Goal: Information Seeking & Learning: Learn about a topic

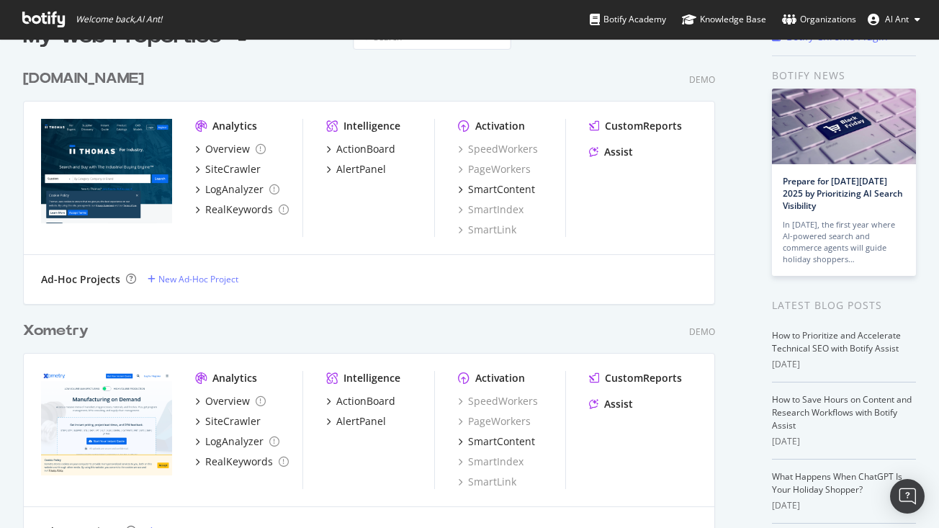
scroll to position [35, 0]
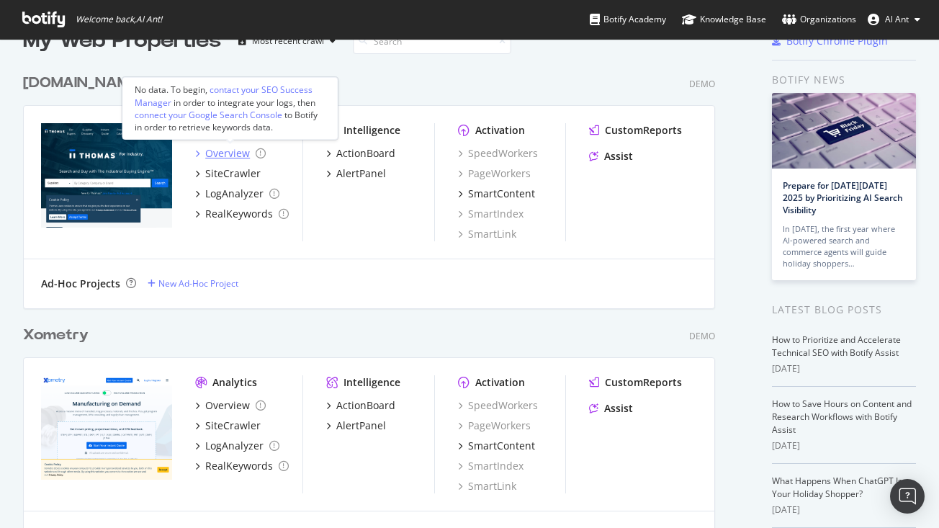
click at [227, 153] on div "Overview" at bounding box center [227, 153] width 45 height 14
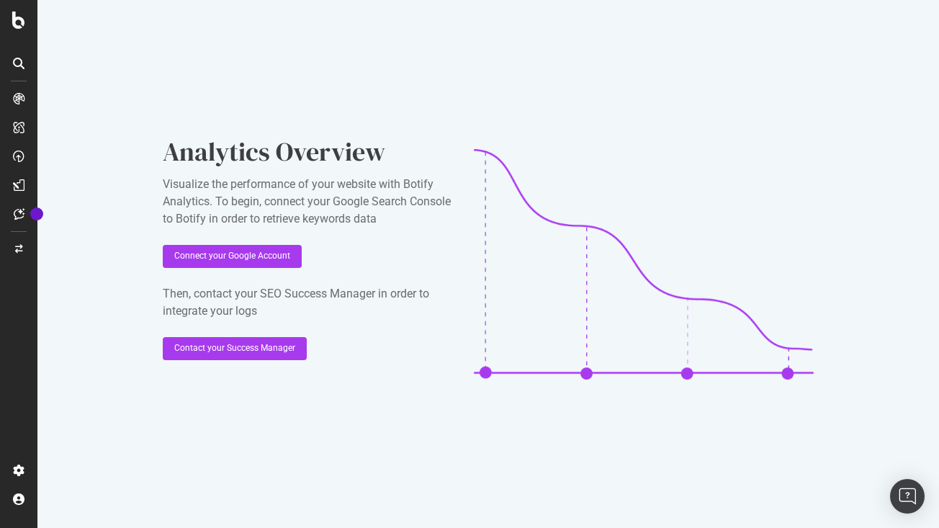
click at [22, 101] on icon at bounding box center [19, 99] width 12 height 12
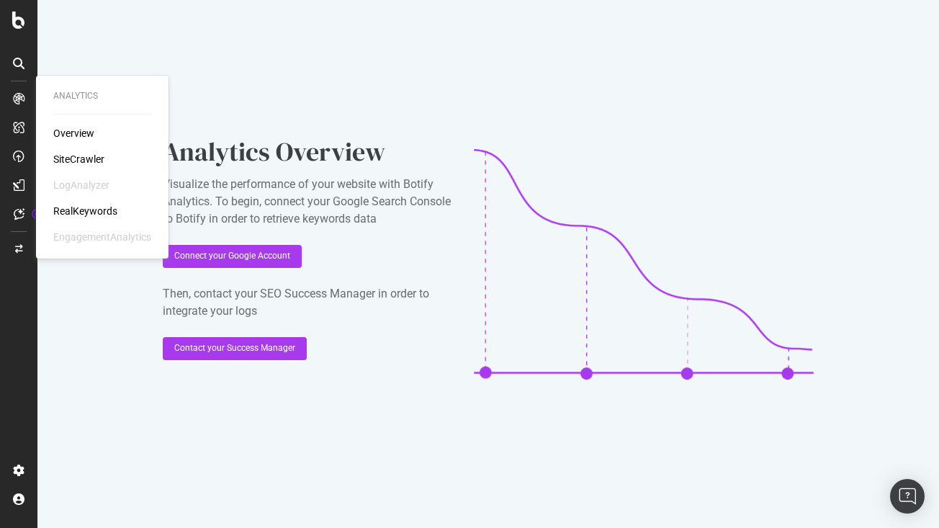
click at [77, 133] on div "Overview" at bounding box center [73, 133] width 41 height 14
click at [86, 156] on div "SiteCrawler" at bounding box center [78, 159] width 51 height 14
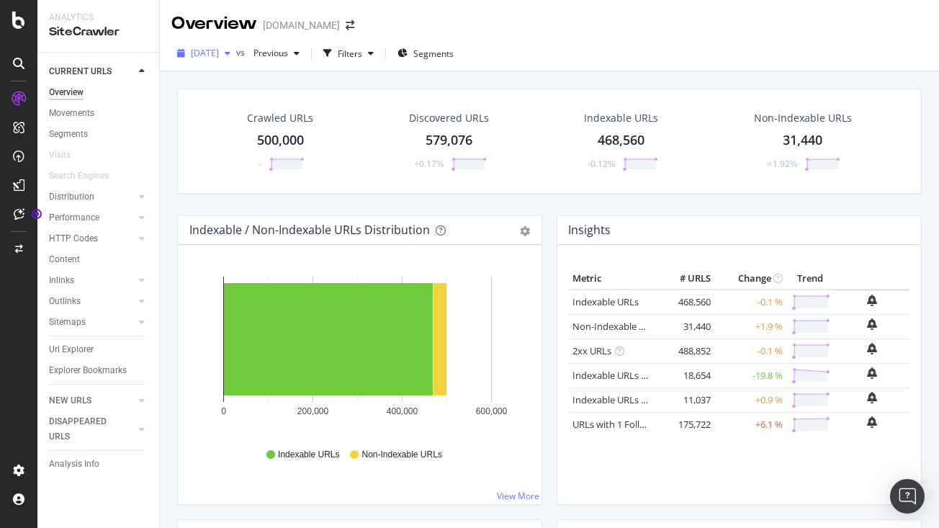
click at [219, 50] on span "[DATE]" at bounding box center [205, 53] width 28 height 12
click at [546, 53] on div "[DATE] vs Previous Filters Segments" at bounding box center [549, 56] width 779 height 29
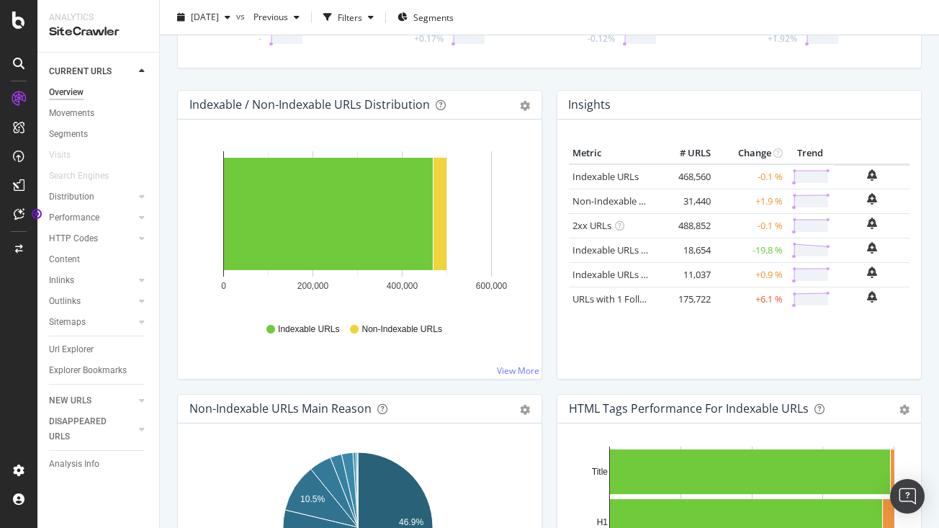
scroll to position [109, 0]
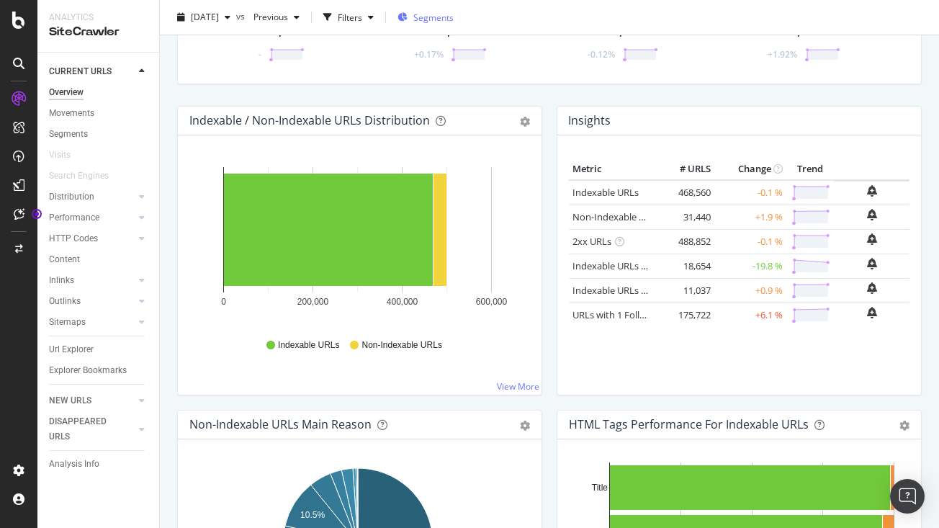
click at [454, 23] on div "Segments" at bounding box center [426, 17] width 56 height 22
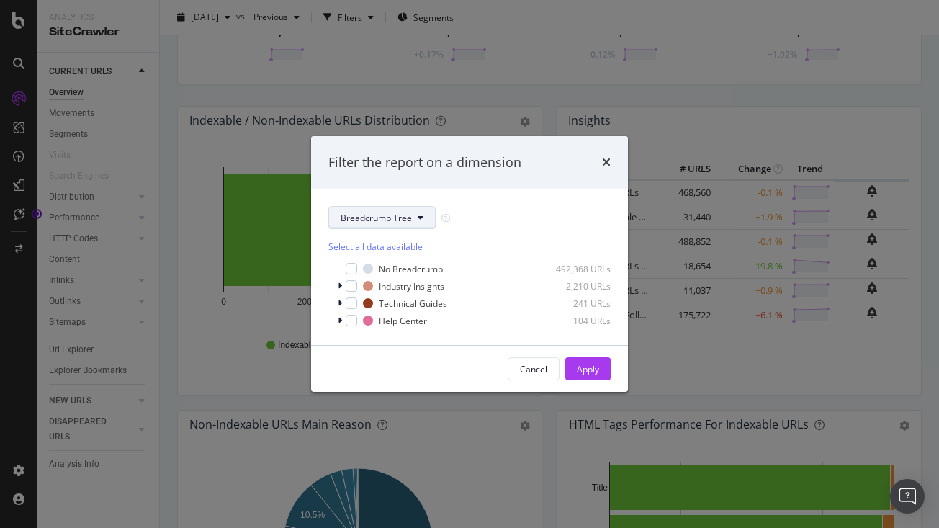
click at [395, 210] on button "Breadcrumb Tree" at bounding box center [381, 217] width 107 height 23
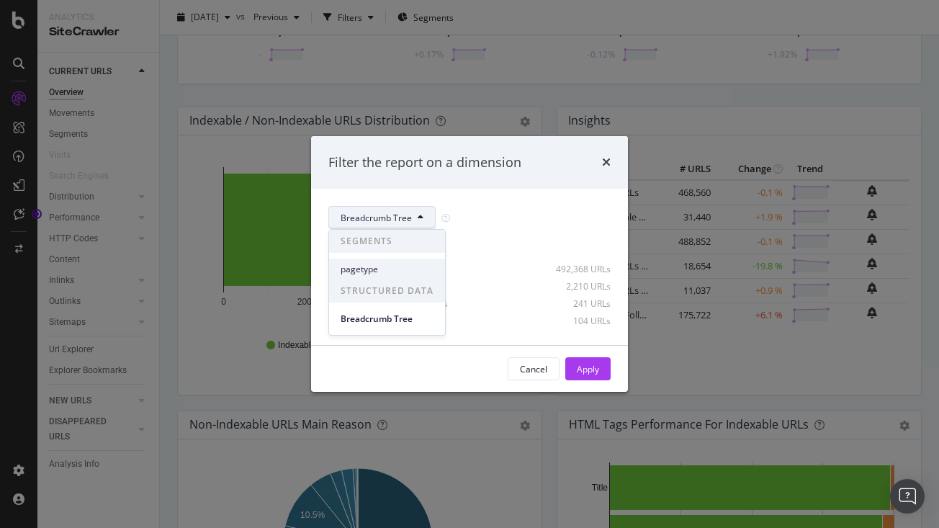
click at [381, 260] on div "pagetype" at bounding box center [387, 269] width 116 height 21
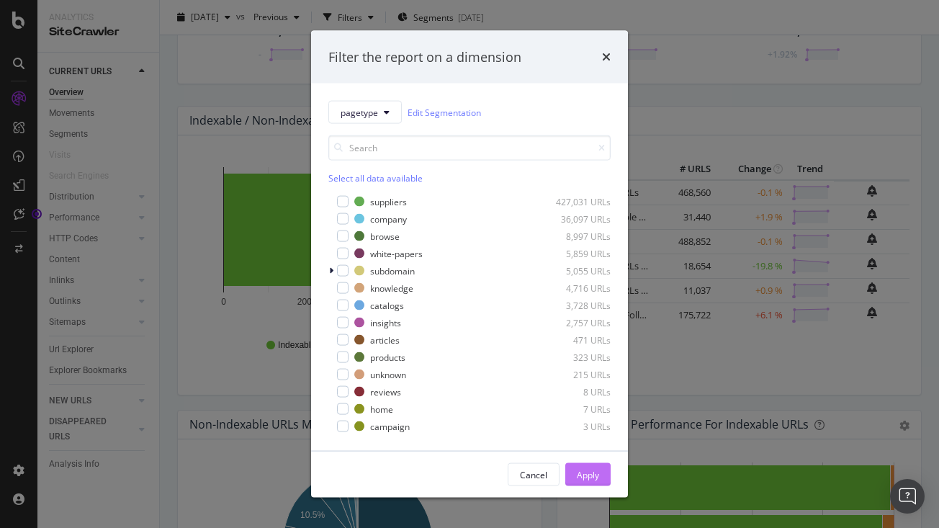
click at [597, 469] on div "Apply" at bounding box center [588, 474] width 22 height 12
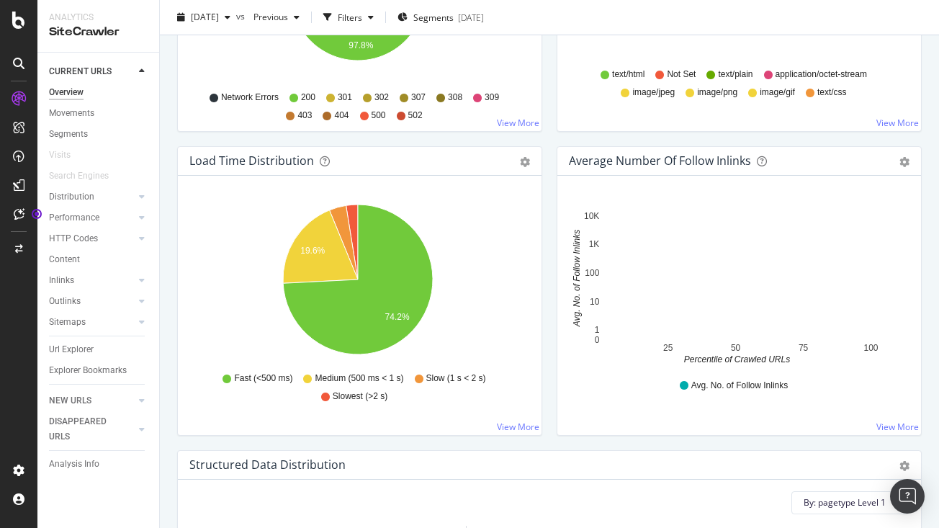
scroll to position [984, 0]
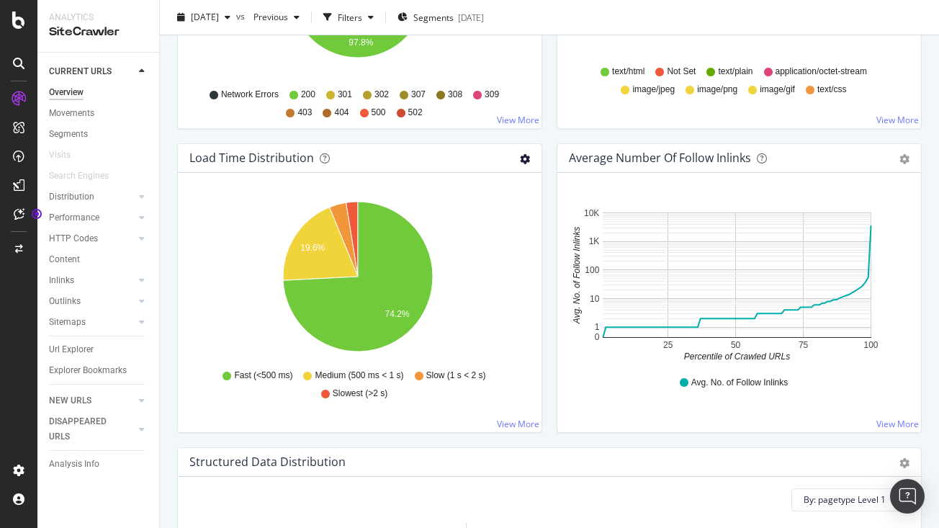
click at [520, 158] on icon "gear" at bounding box center [525, 159] width 10 height 10
click at [484, 307] on icon "19.6% 74.2%" at bounding box center [357, 279] width 336 height 167
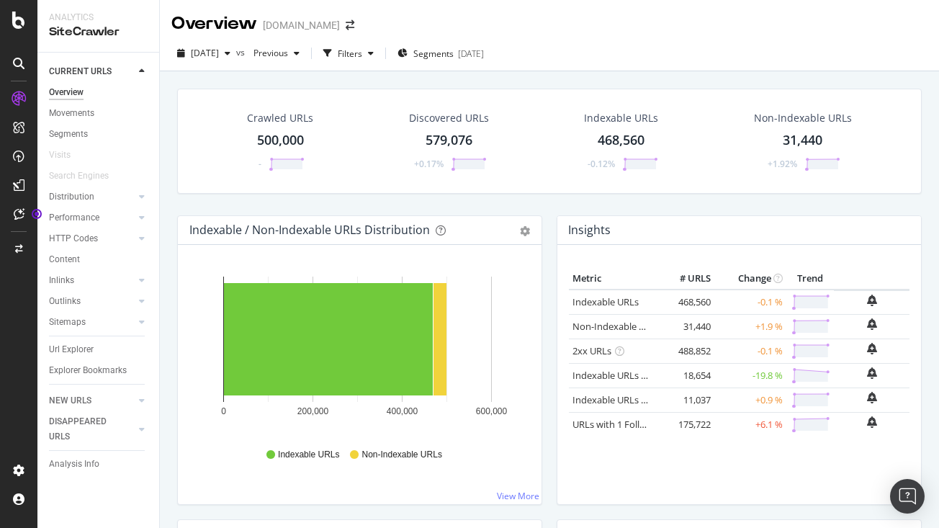
scroll to position [0, 0]
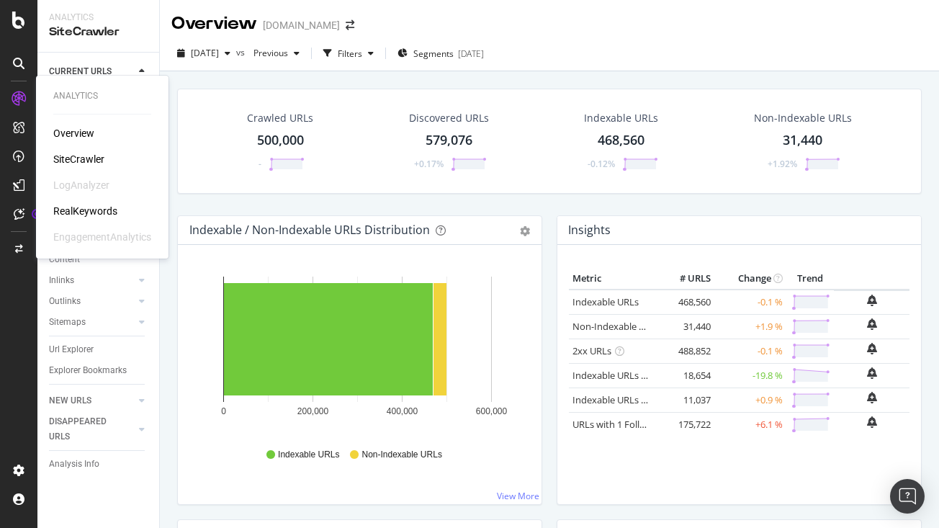
click at [64, 156] on div "SiteCrawler" at bounding box center [78, 159] width 51 height 14
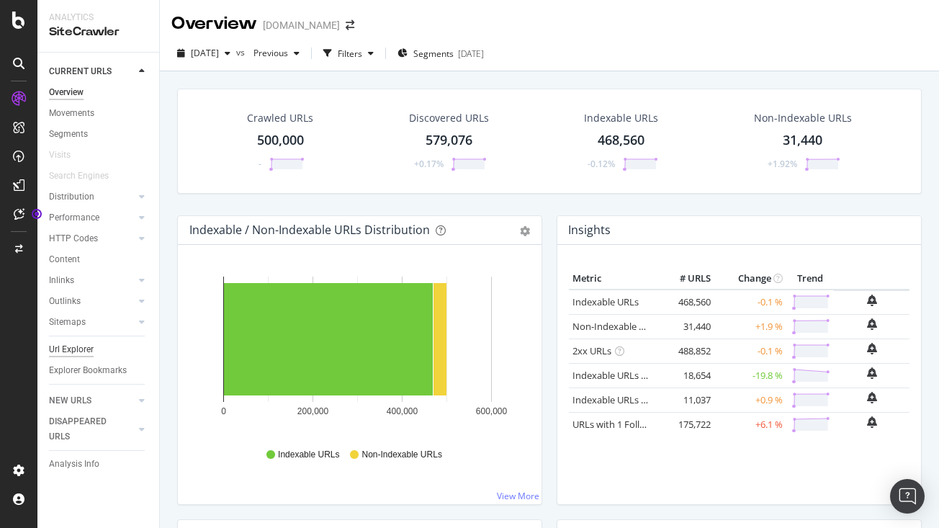
click at [84, 346] on div "Url Explorer" at bounding box center [71, 349] width 45 height 15
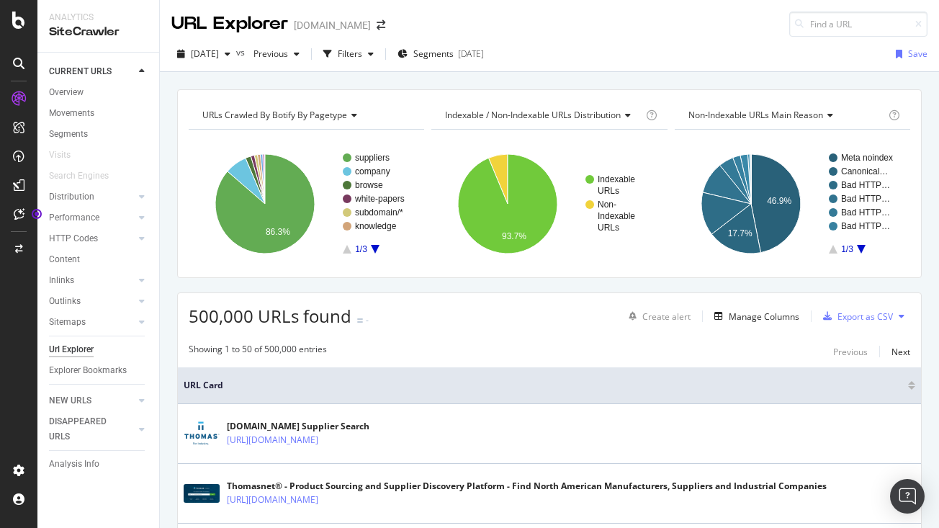
click at [375, 248] on icon "A chart." at bounding box center [375, 249] width 9 height 9
click at [454, 50] on span "Segments" at bounding box center [433, 54] width 40 height 12
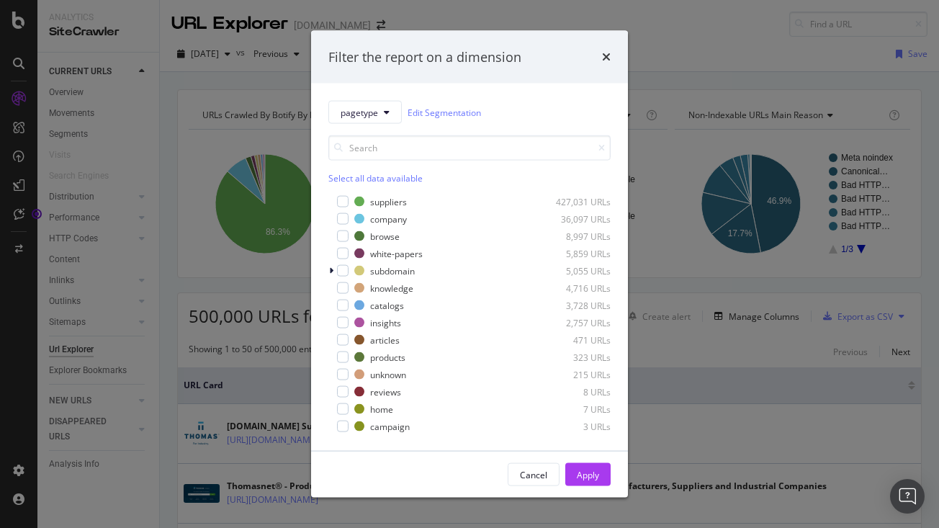
click at [527, 97] on div "pagetype Edit Segmentation Select all data available suppliers 427,031 URLs com…" at bounding box center [469, 267] width 317 height 367
click at [608, 53] on icon "times" at bounding box center [606, 57] width 9 height 12
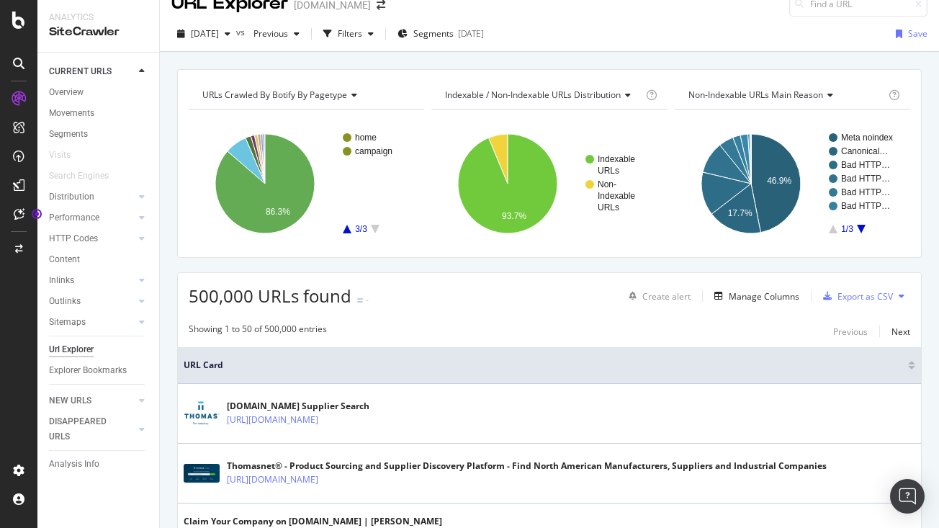
scroll to position [27, 0]
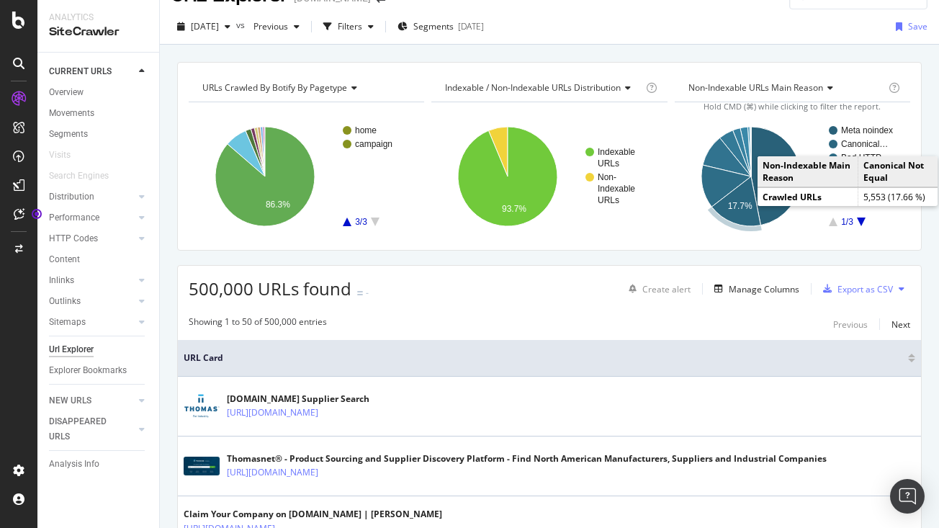
click at [730, 213] on icon "A chart." at bounding box center [736, 201] width 49 height 50
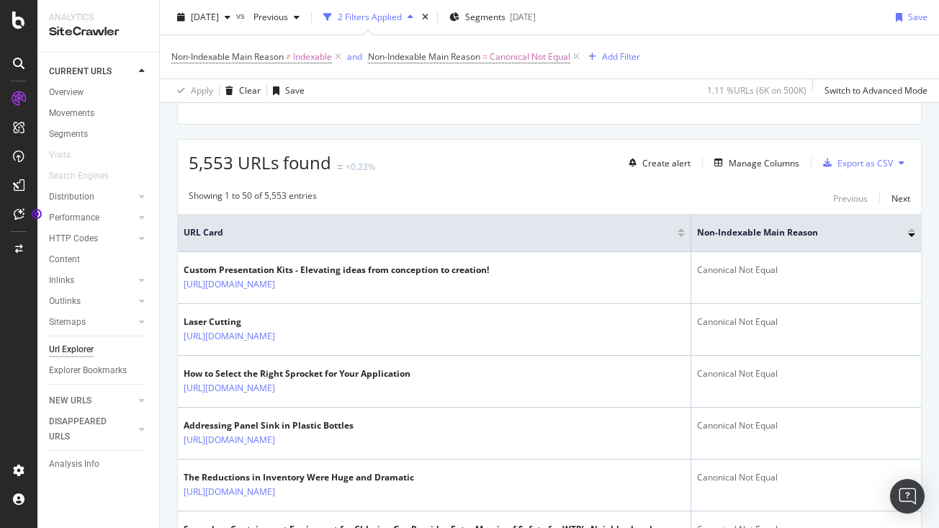
scroll to position [228, 0]
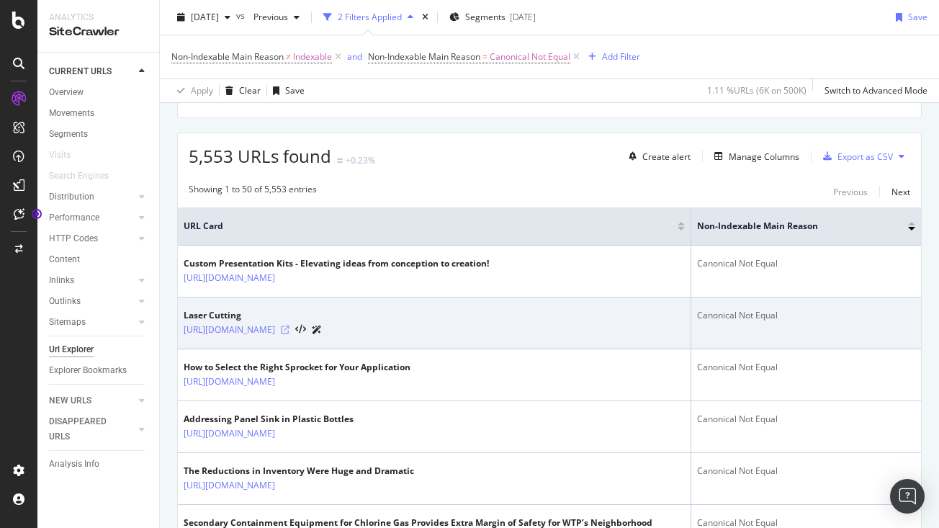
click at [290, 334] on icon at bounding box center [285, 330] width 9 height 9
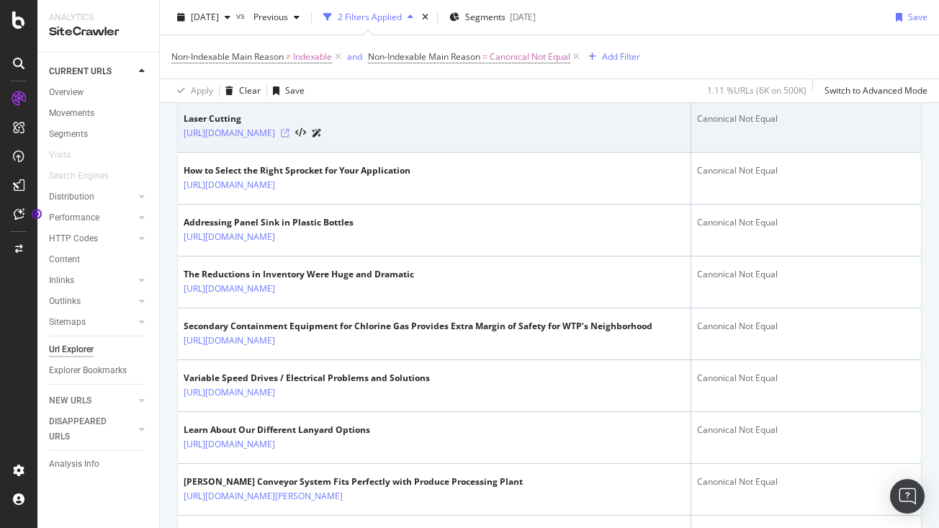
scroll to position [429, 0]
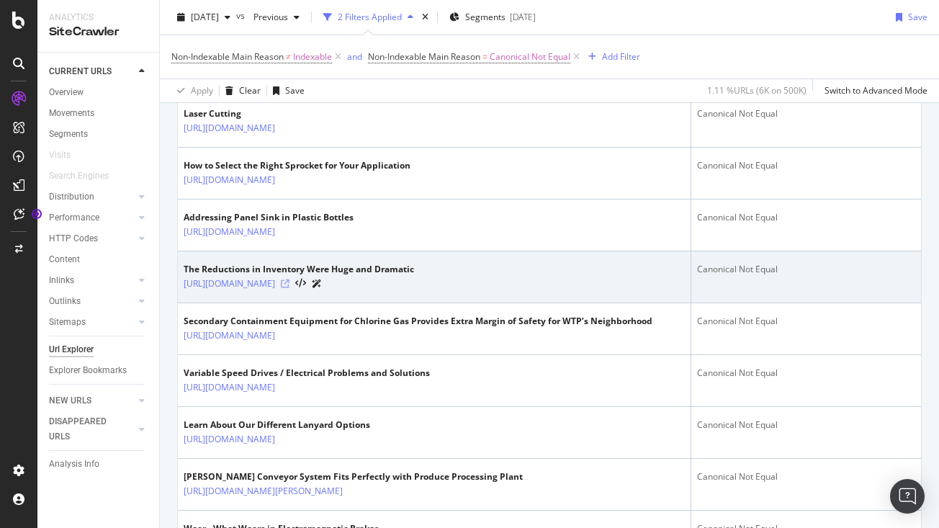
click at [290, 288] on icon at bounding box center [285, 283] width 9 height 9
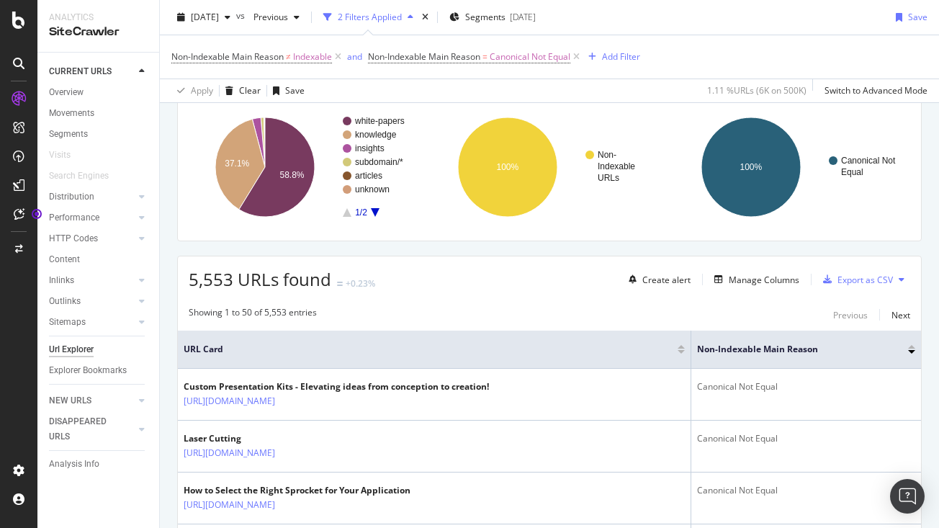
scroll to position [120, 0]
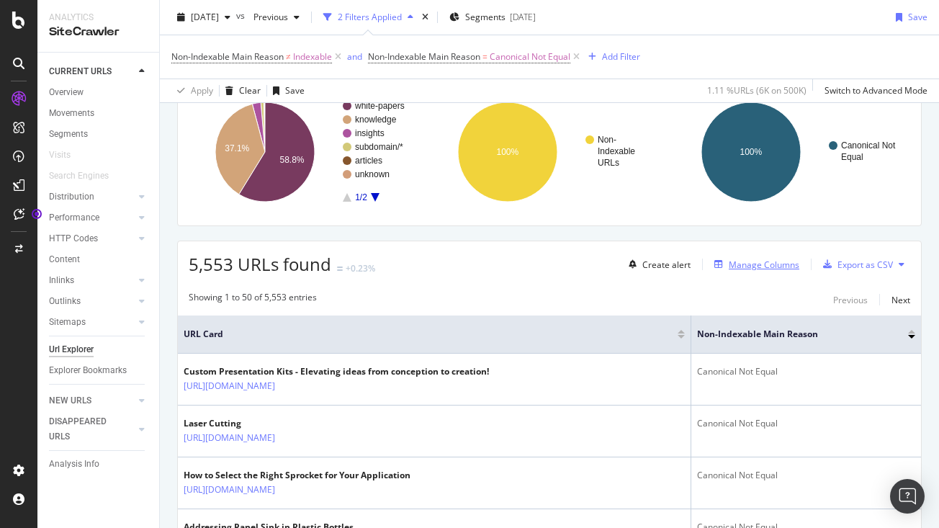
click at [748, 268] on div "Manage Columns" at bounding box center [764, 265] width 71 height 12
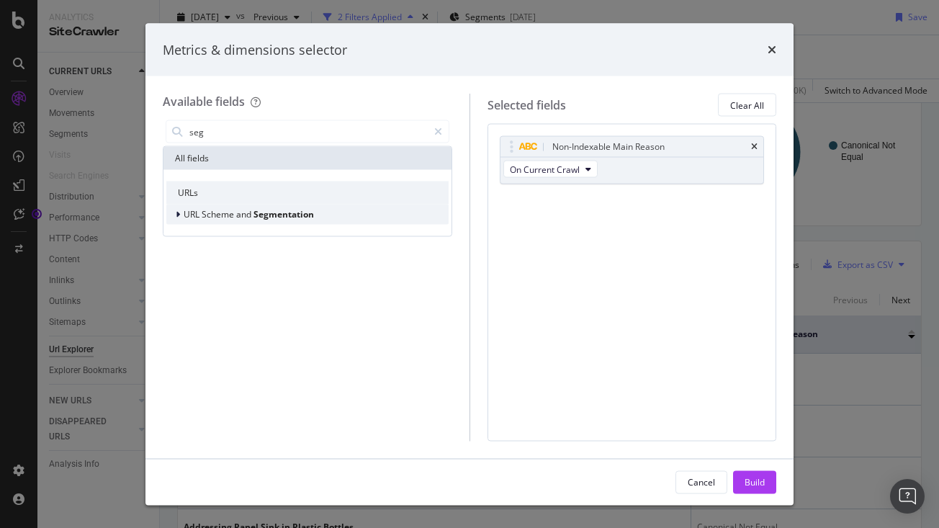
type input "seg"
click at [180, 211] on div "modal" at bounding box center [179, 214] width 9 height 14
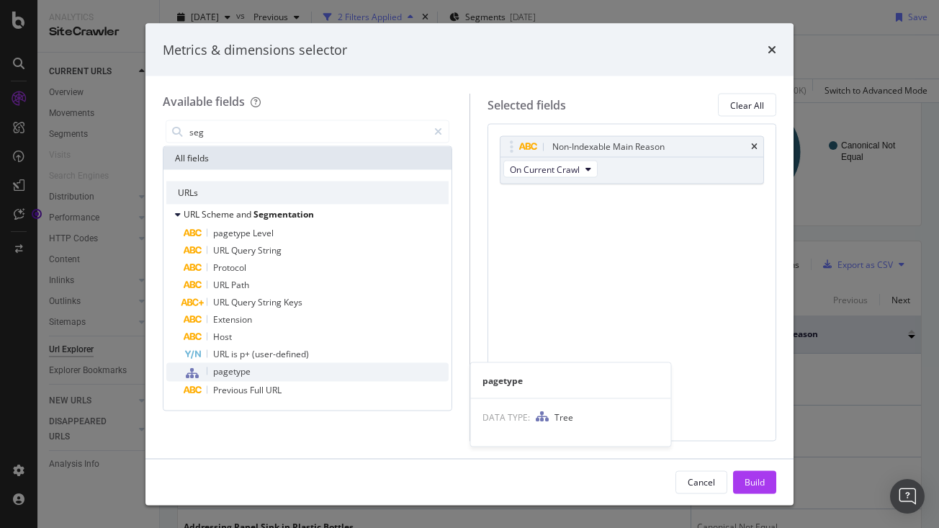
click at [197, 370] on icon "modal" at bounding box center [192, 373] width 13 height 12
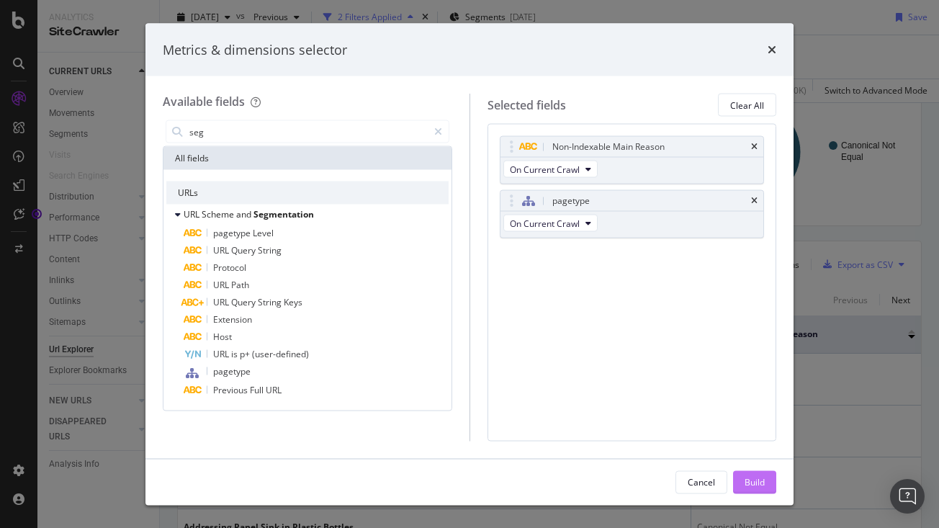
click at [758, 487] on div "Build" at bounding box center [755, 481] width 20 height 12
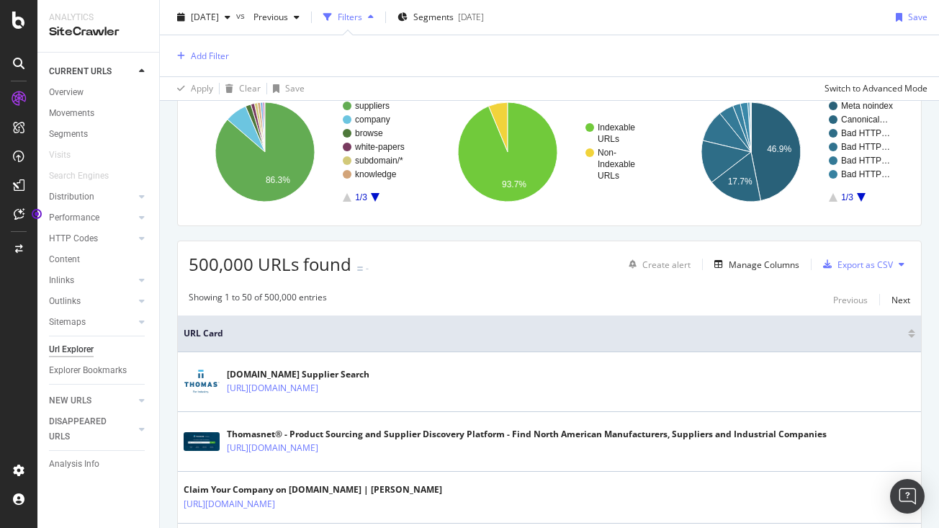
scroll to position [86, 0]
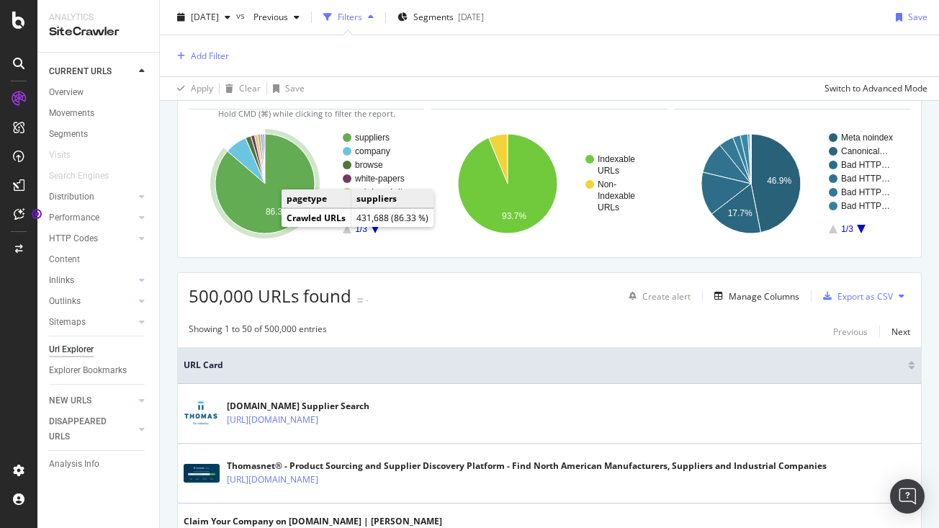
click at [265, 220] on icon "A chart." at bounding box center [264, 183] width 99 height 99
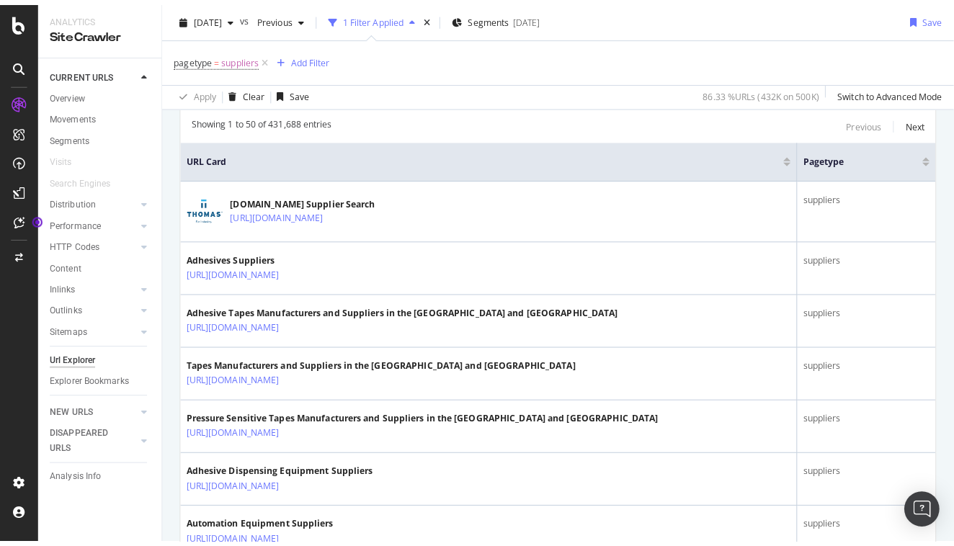
scroll to position [470, 0]
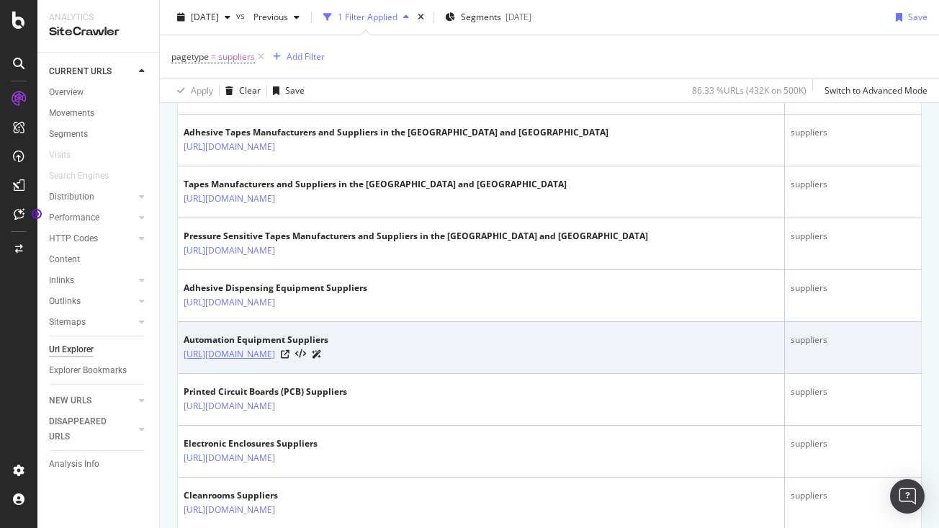
click at [275, 359] on link "[URL][DOMAIN_NAME]" at bounding box center [229, 354] width 91 height 14
click at [290, 352] on icon at bounding box center [285, 354] width 9 height 9
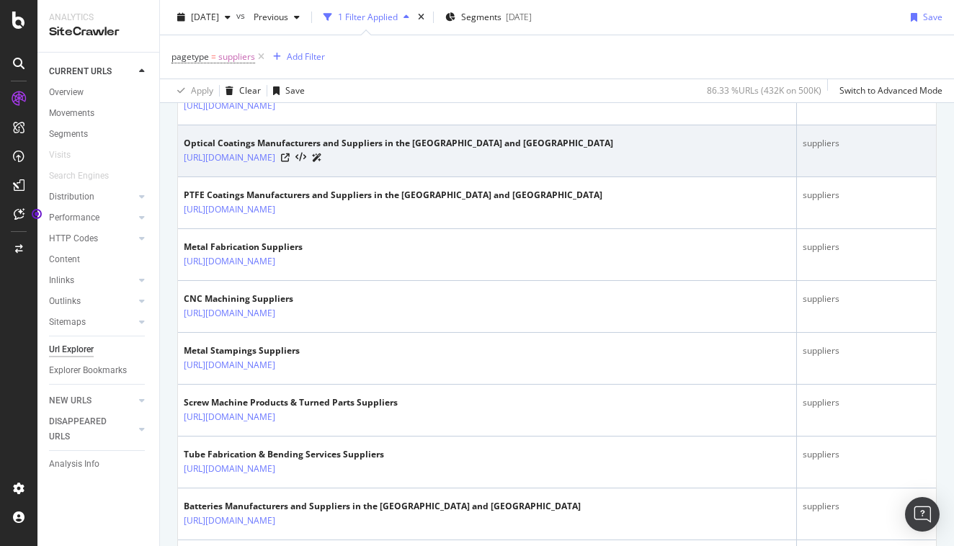
scroll to position [1106, 0]
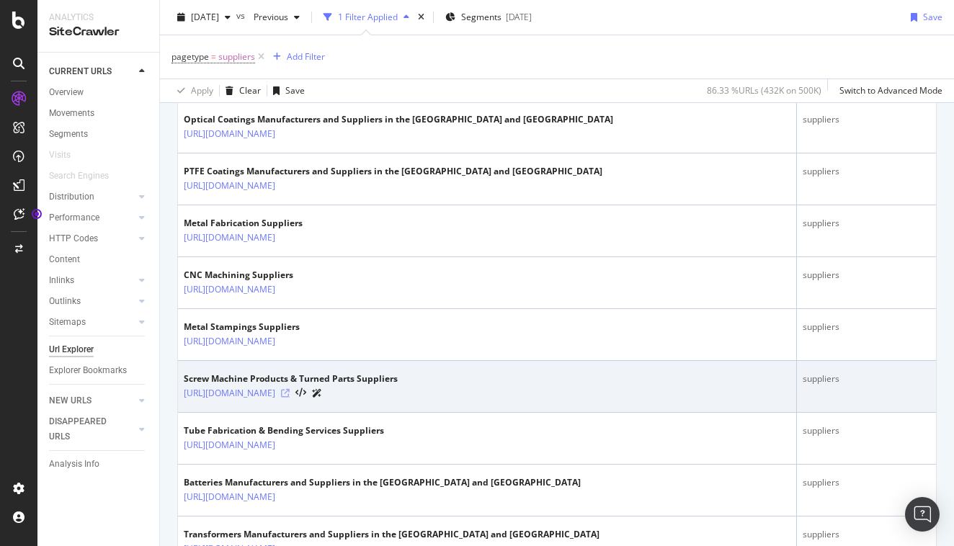
click at [290, 394] on icon at bounding box center [285, 393] width 9 height 9
